Goal: Task Accomplishment & Management: Manage account settings

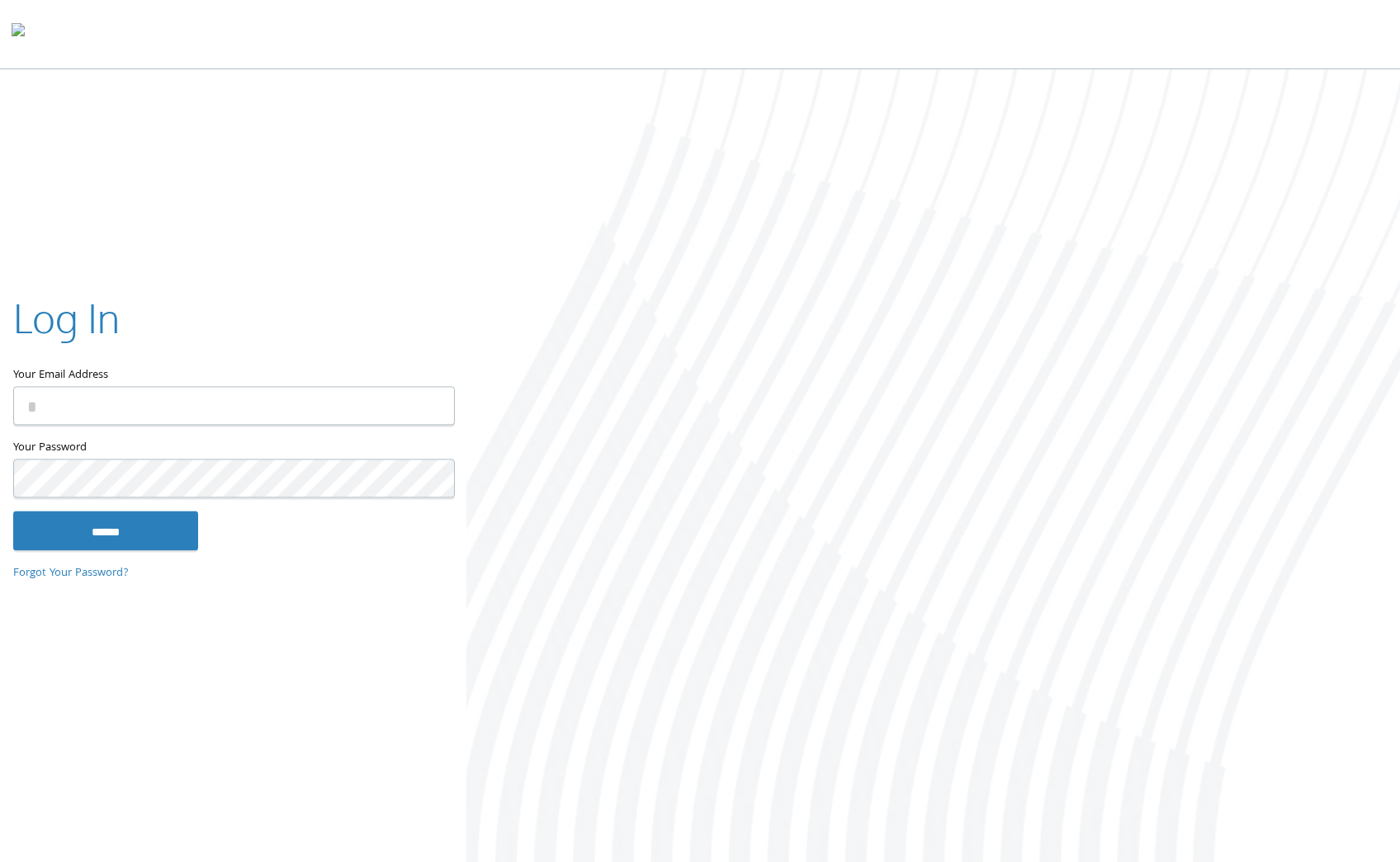
click at [0, 862] on com-1password-button at bounding box center [0, 866] width 0 height 0
type input "**********"
